Goal: Transaction & Acquisition: Purchase product/service

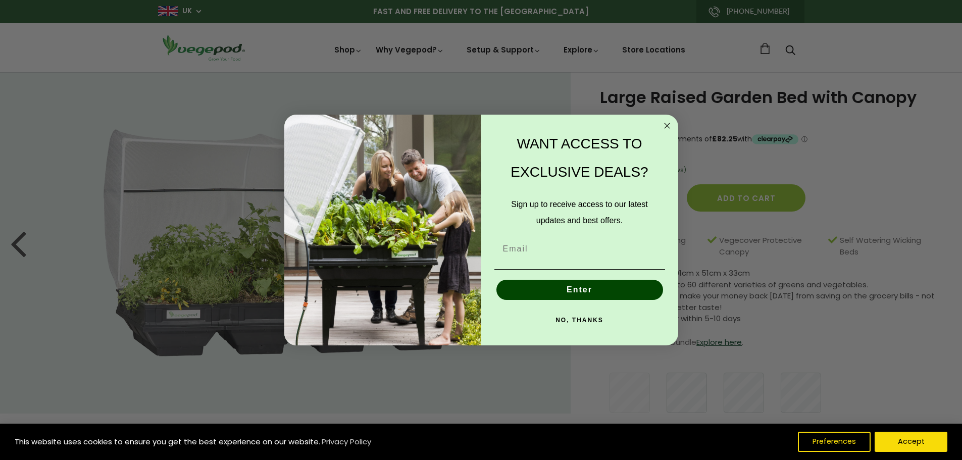
click at [298, 133] on img "POPUP Form" at bounding box center [382, 230] width 197 height 231
click at [670, 123] on circle "Close dialog" at bounding box center [667, 126] width 12 height 12
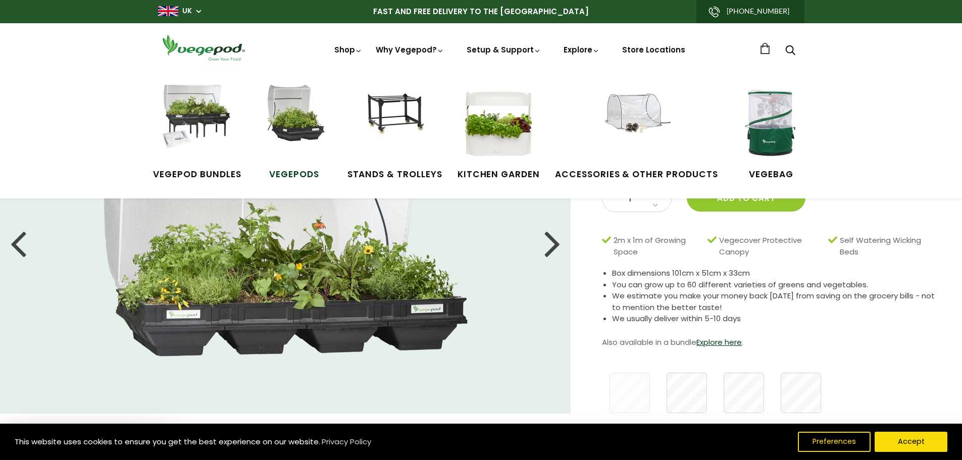
click at [304, 130] on img at bounding box center [294, 123] width 76 height 76
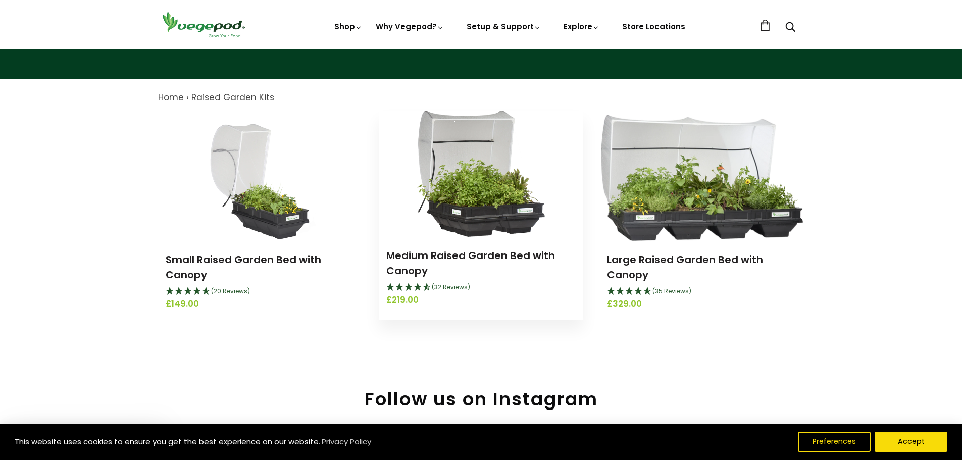
scroll to position [151, 0]
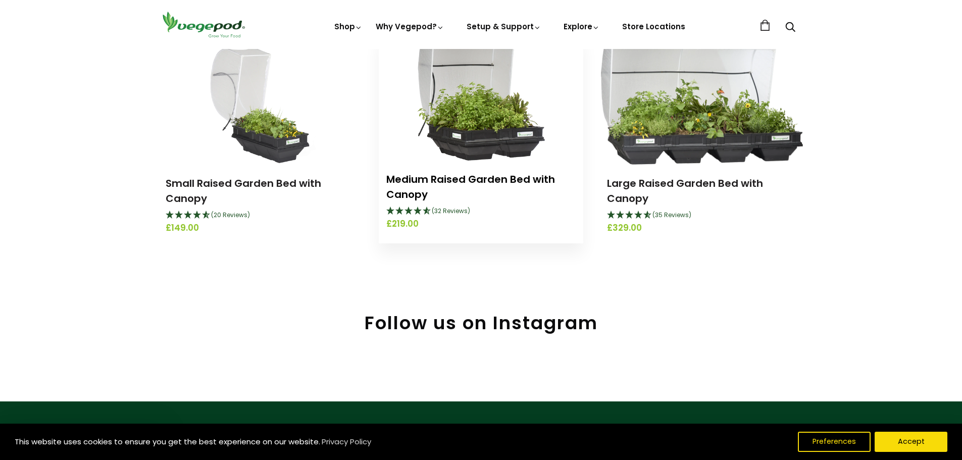
click at [472, 175] on link "Medium Raised Garden Bed with Canopy" at bounding box center [470, 186] width 169 height 29
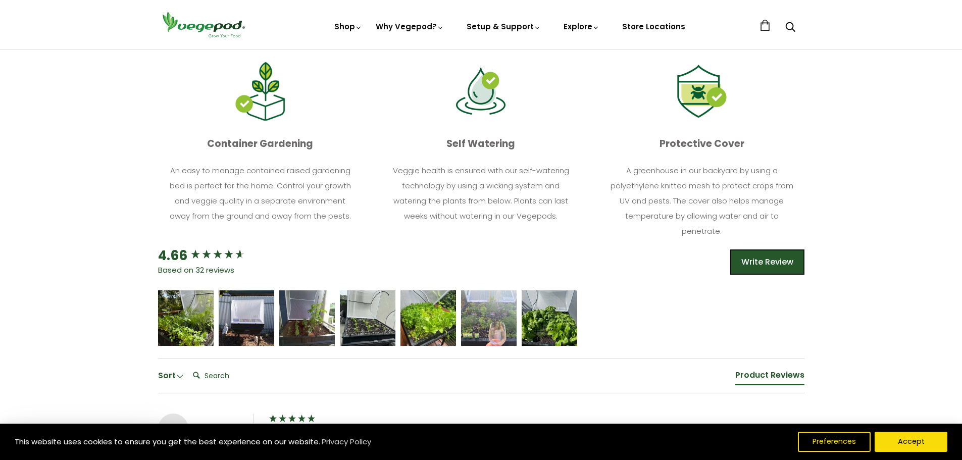
scroll to position [454, 0]
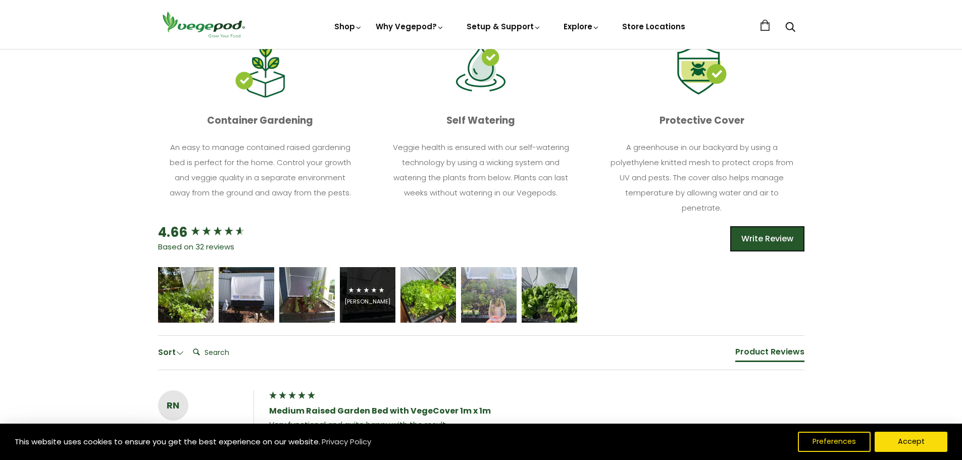
click at [373, 298] on div "[PERSON_NAME]" at bounding box center [367, 302] width 46 height 8
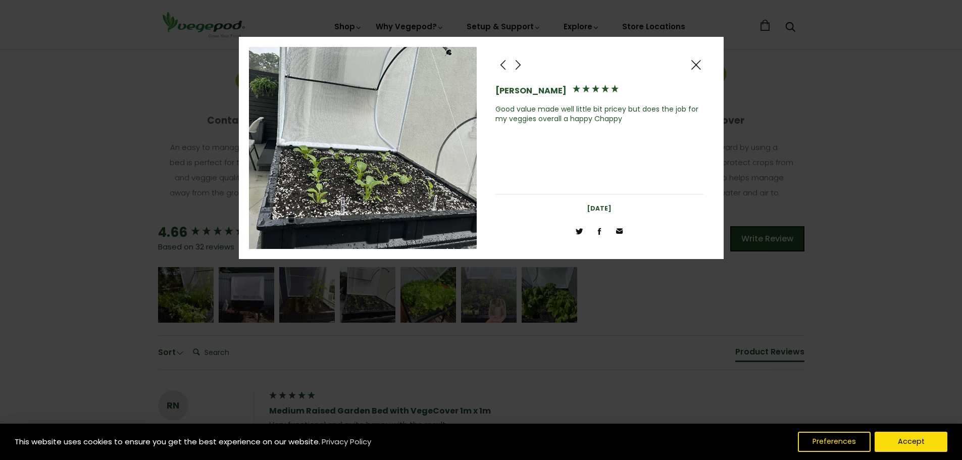
click at [697, 63] on span at bounding box center [695, 65] width 12 height 13
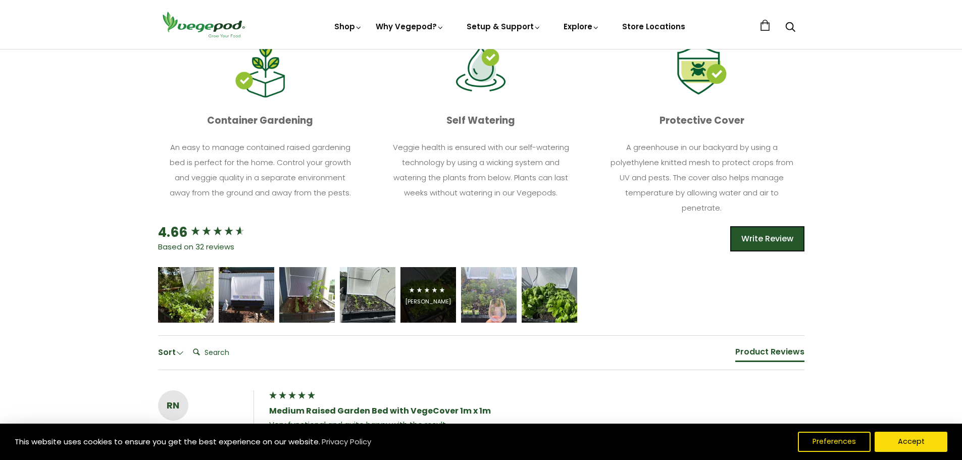
click at [444, 284] on span "5 star rating" at bounding box center [427, 290] width 38 height 12
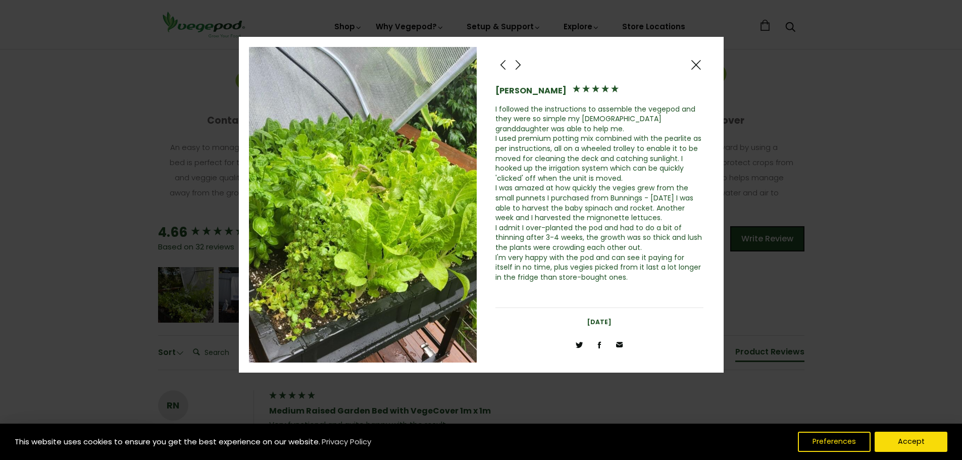
click at [696, 63] on span at bounding box center [695, 65] width 12 height 13
